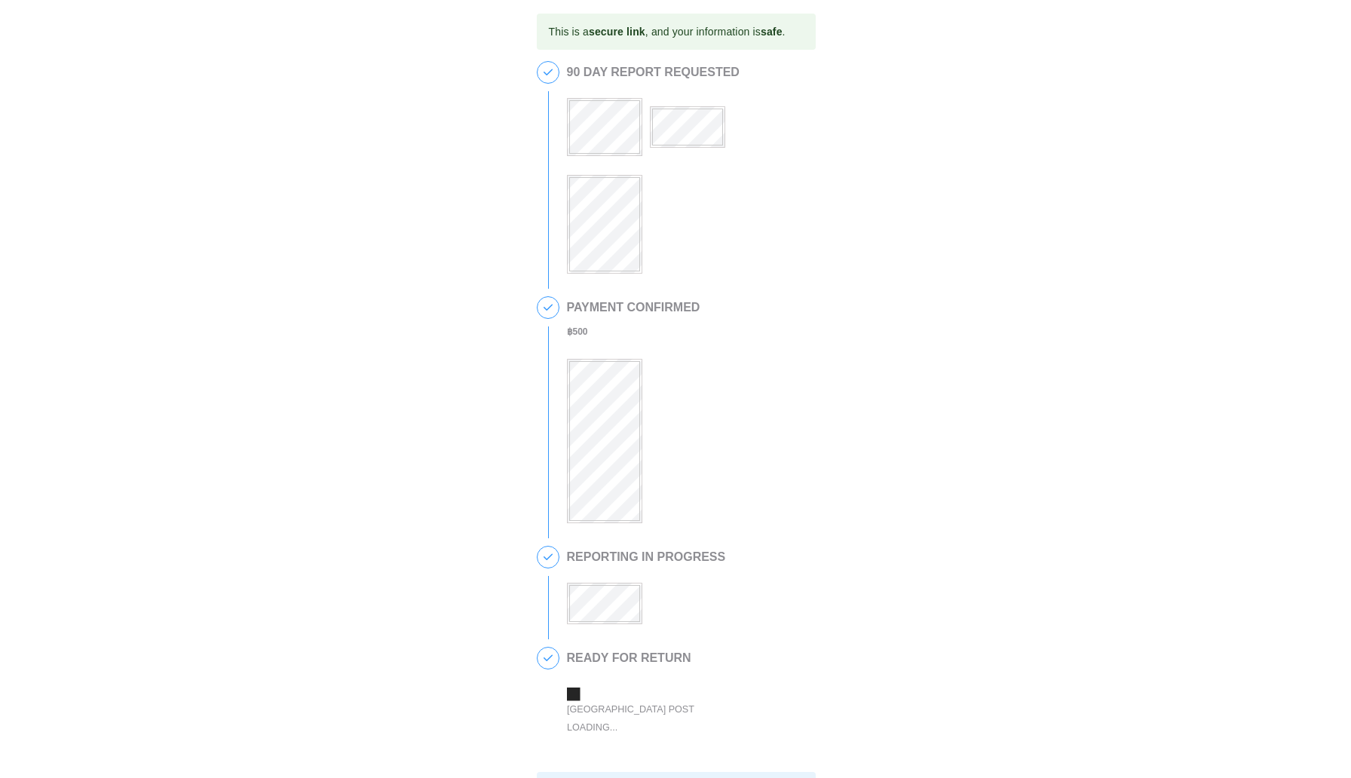
scroll to position [194, 0]
